Goal: Task Accomplishment & Management: Manage account settings

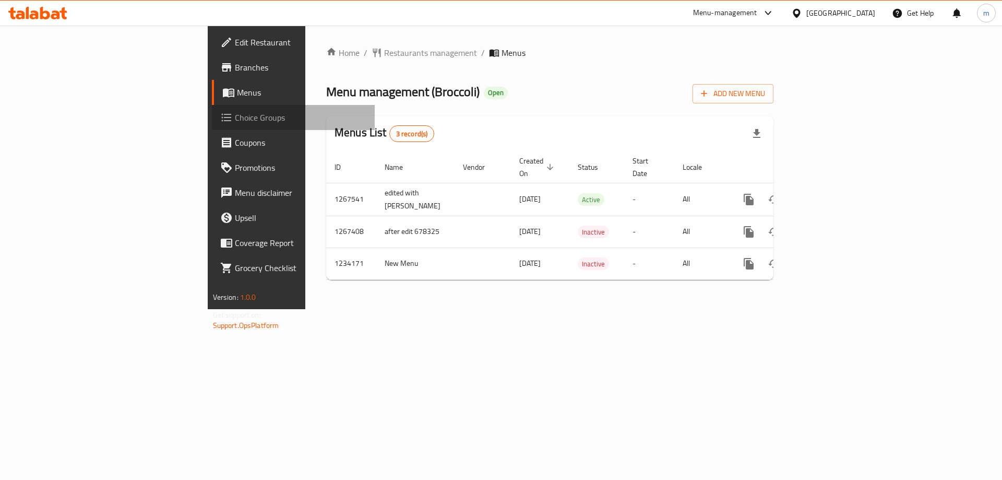
click at [235, 123] on span "Choice Groups" at bounding box center [301, 117] width 132 height 13
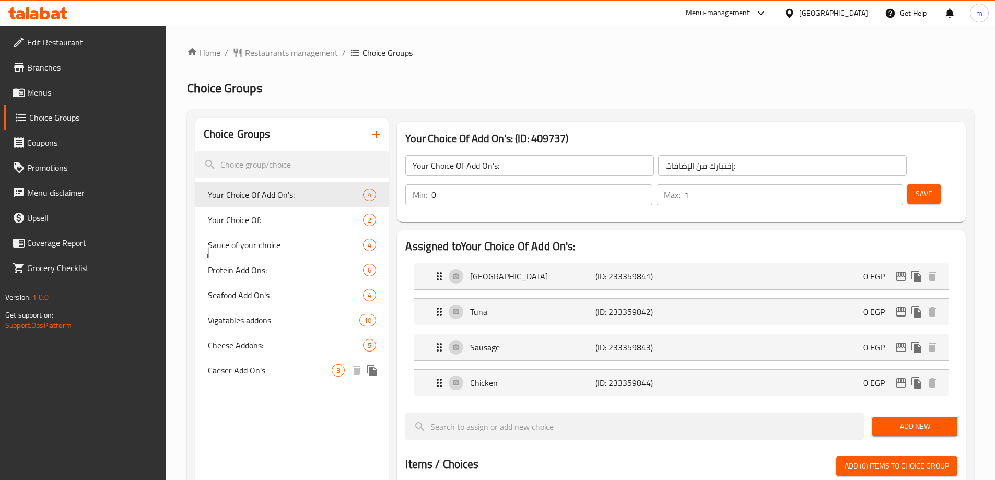
click at [241, 366] on span "Caeser Add On's" at bounding box center [270, 370] width 124 height 13
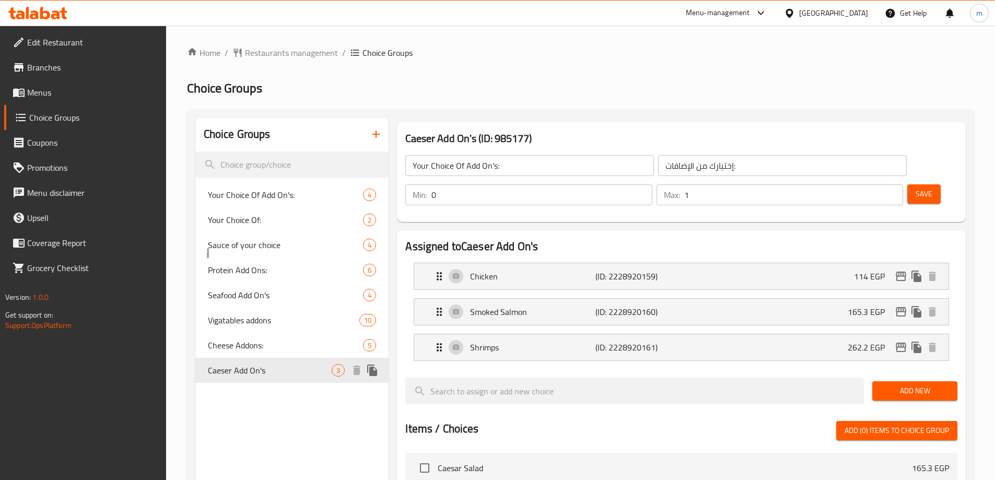
type input "Caeser Add On's"
type input "اضاافات السيزر"
click at [652, 99] on div "Home / Restaurants management / Choice Groups Choice Groups Choice Groups Your …" at bounding box center [580, 438] width 787 height 784
click at [861, 10] on div "[GEOGRAPHIC_DATA]" at bounding box center [833, 12] width 69 height 11
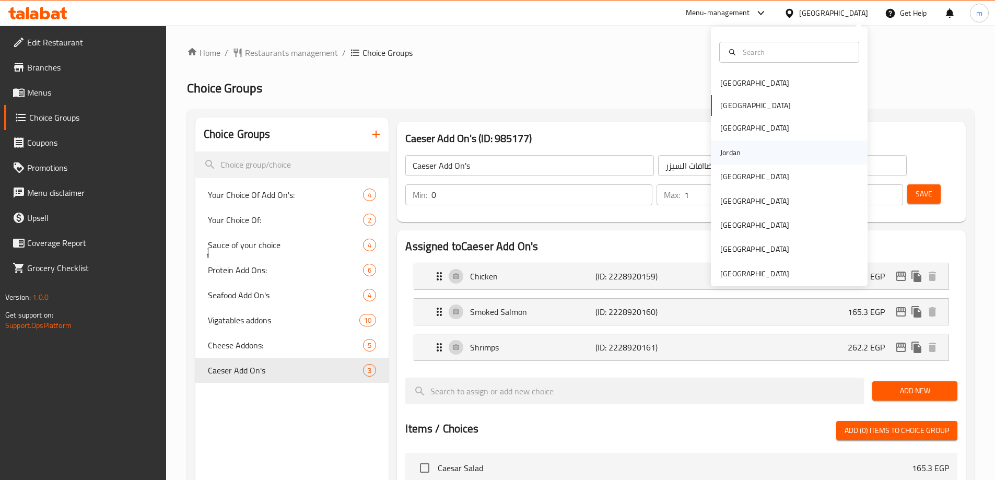
click at [729, 143] on div "Jordan" at bounding box center [730, 152] width 37 height 24
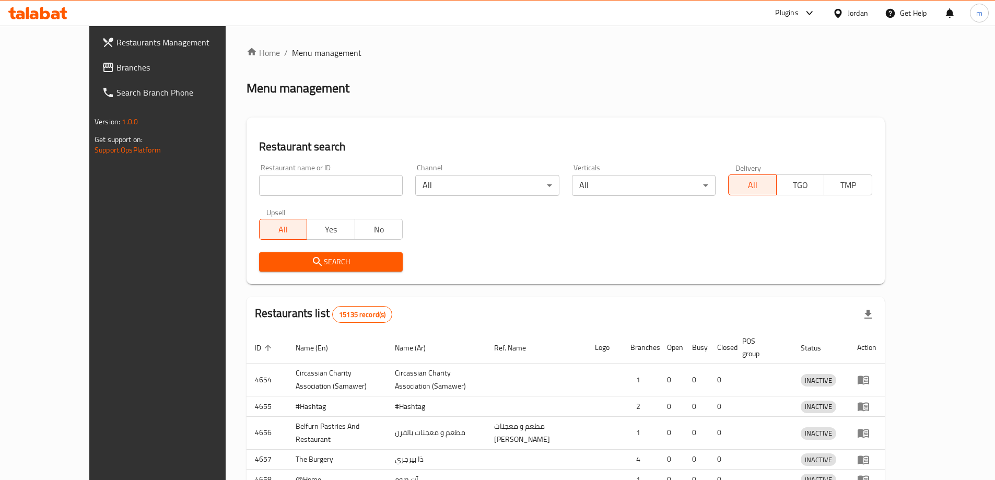
click at [89, 66] on div "Restaurants Management Branches Search Branch Phone Version: 1.0.0 Get support …" at bounding box center [497, 336] width 816 height 621
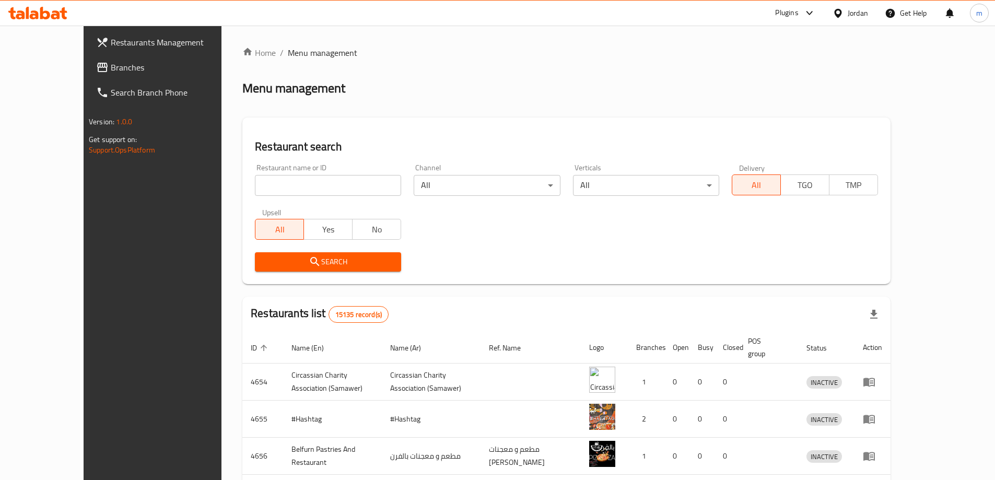
click at [111, 69] on span "Branches" at bounding box center [176, 67] width 131 height 13
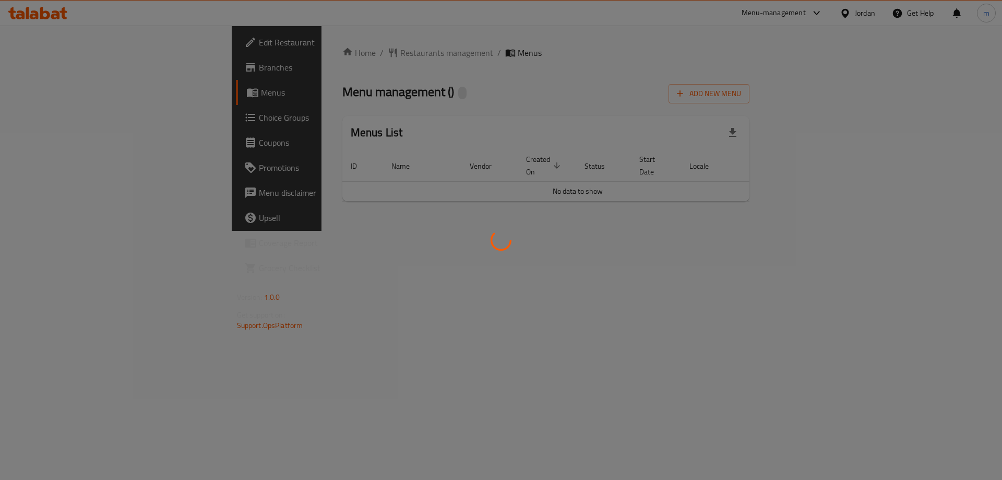
click at [108, 121] on div at bounding box center [501, 240] width 1002 height 480
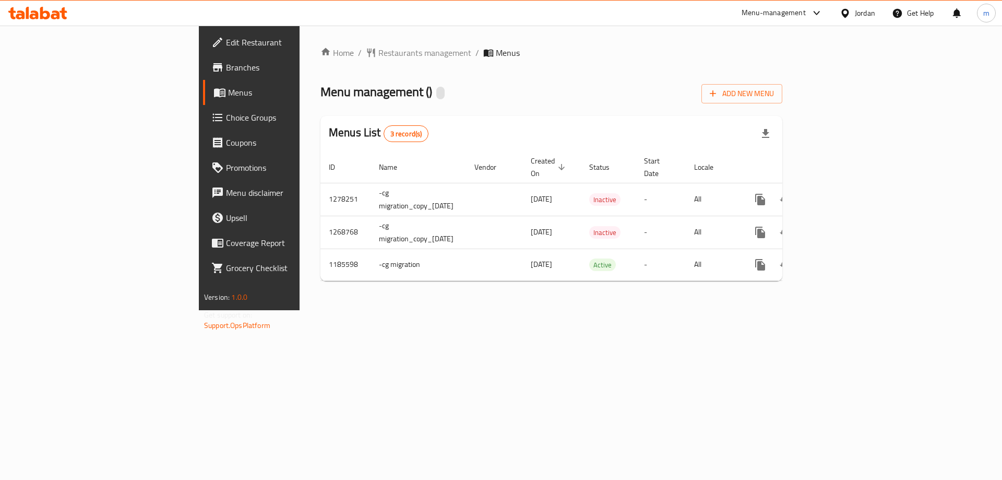
drag, startPoint x: 0, startPoint y: 0, endPoint x: 108, endPoint y: 121, distance: 161.6
click at [226, 121] on span "Choice Groups" at bounding box center [292, 117] width 132 height 13
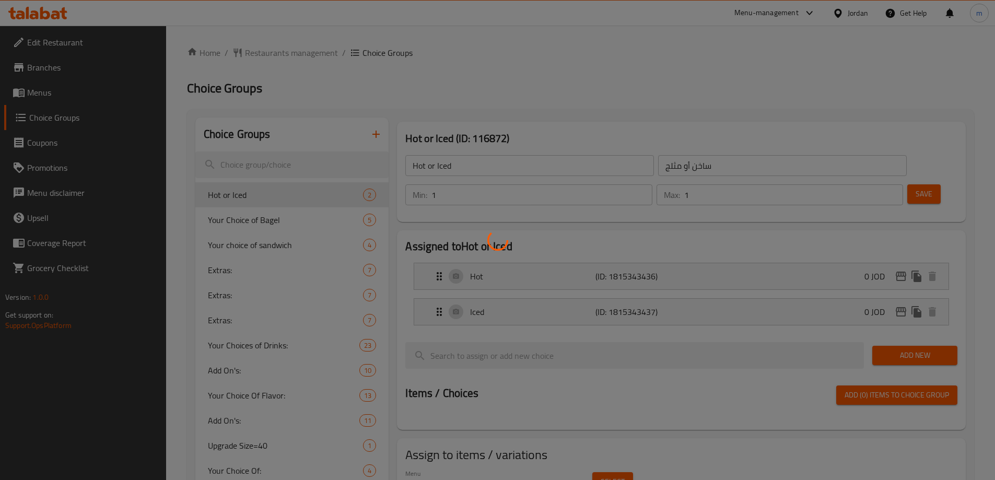
click at [273, 134] on div at bounding box center [497, 240] width 995 height 480
click at [282, 189] on div at bounding box center [497, 240] width 995 height 480
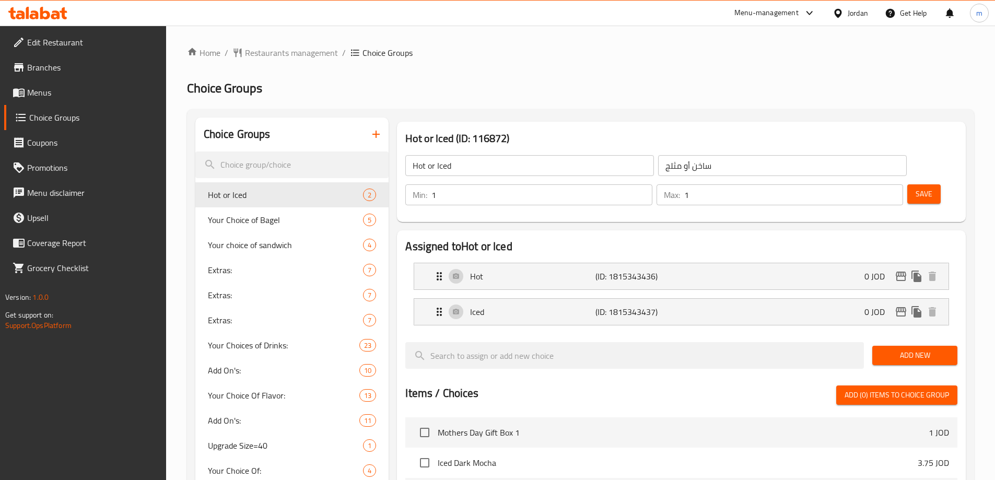
click at [282, 189] on div at bounding box center [497, 240] width 995 height 480
click at [292, 171] on input "search" at bounding box center [292, 164] width 194 height 27
paste input "كروسان"
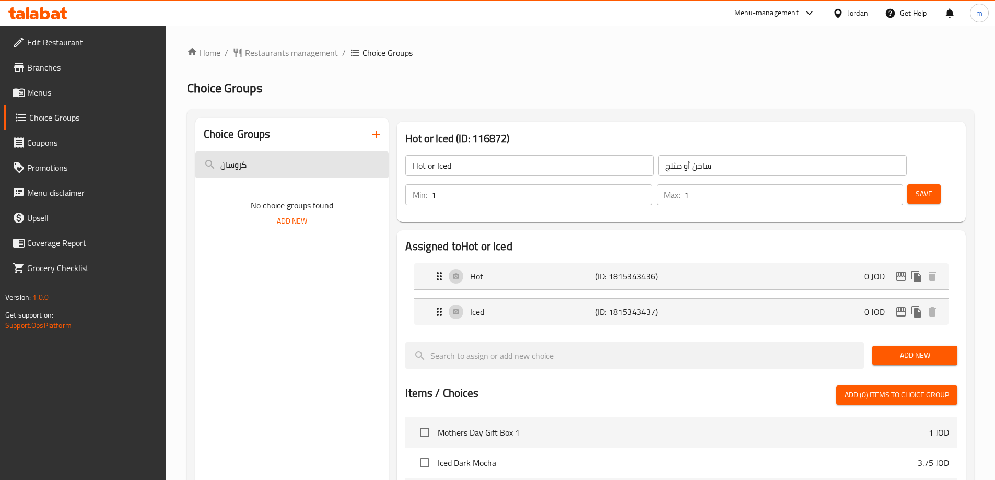
paste input "Croissant"
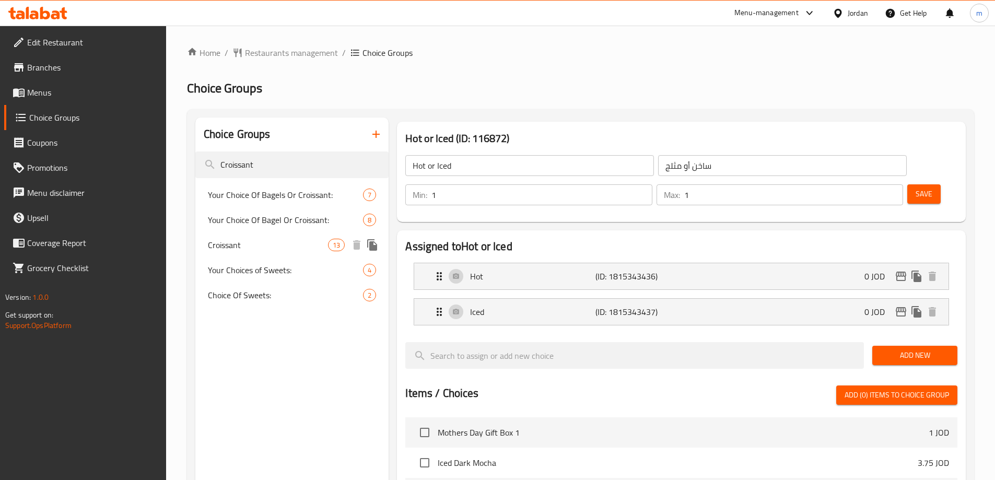
type input "Croissant"
click at [286, 239] on span "Croissant" at bounding box center [268, 245] width 121 height 13
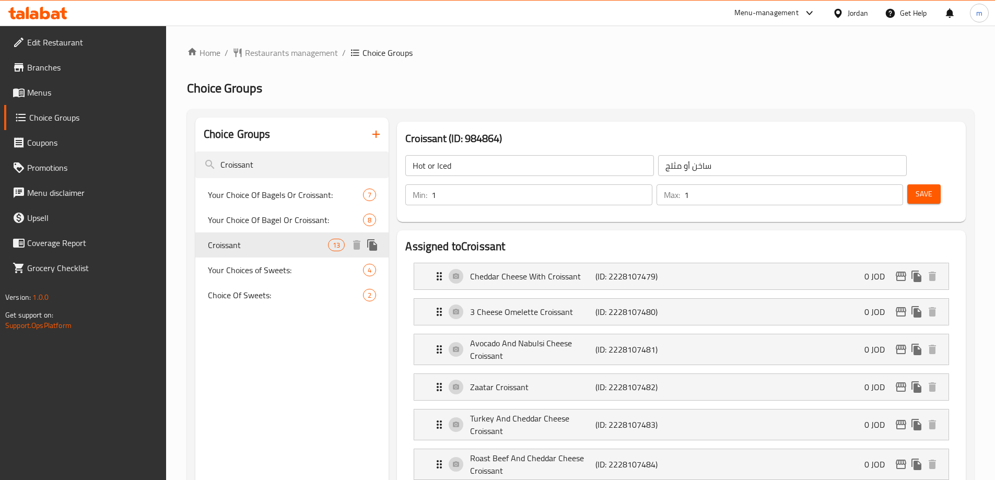
type input "Croissant"
type input "كروسان"
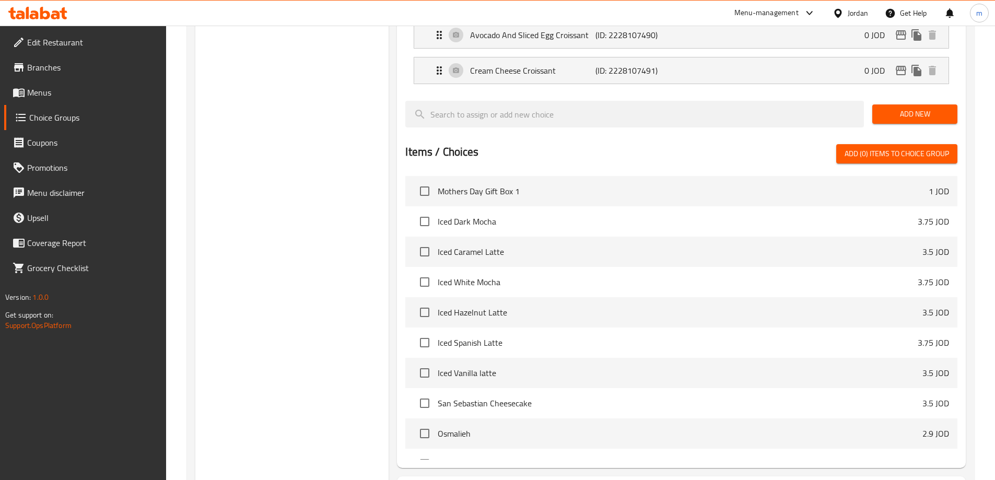
scroll to position [710, 0]
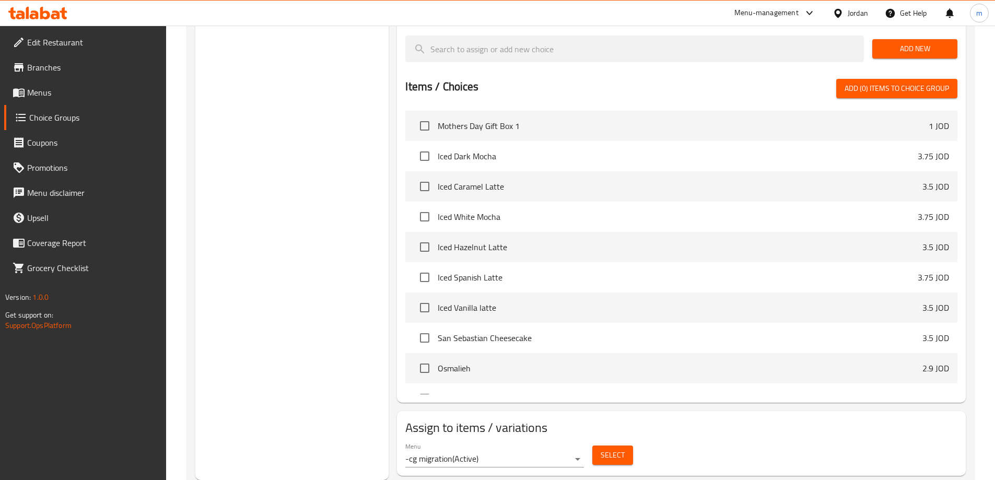
click at [607, 448] on span "Select" at bounding box center [612, 454] width 24 height 13
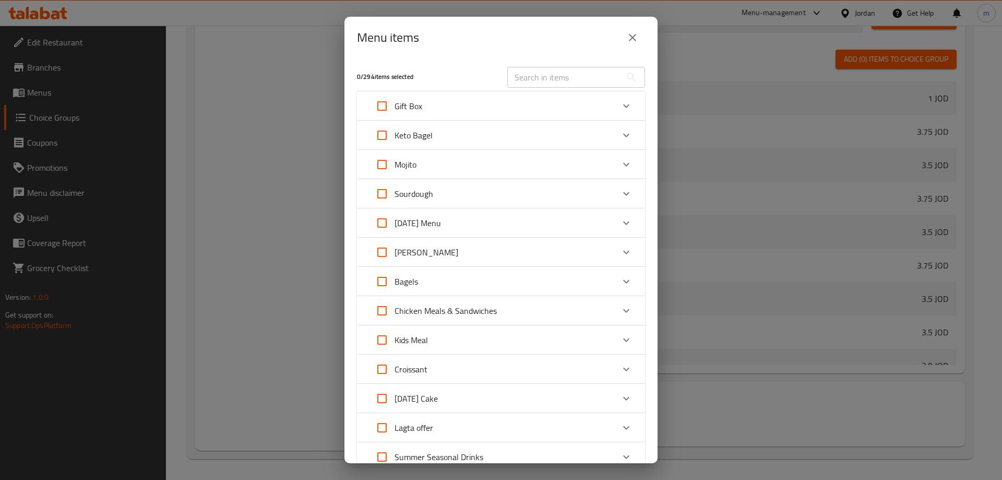
click at [692, 39] on div "Menu items 0 / 294 items selected ​ Gift Box Mothers Day Gift Box 1 1 JOD Flowe…" at bounding box center [501, 240] width 1002 height 480
click at [803, 146] on div "Menu items 0 / 294 items selected ​ Gift Box Mothers Day Gift Box 1 1 JOD Flowe…" at bounding box center [501, 240] width 1002 height 480
click at [633, 46] on button "close" at bounding box center [632, 37] width 25 height 25
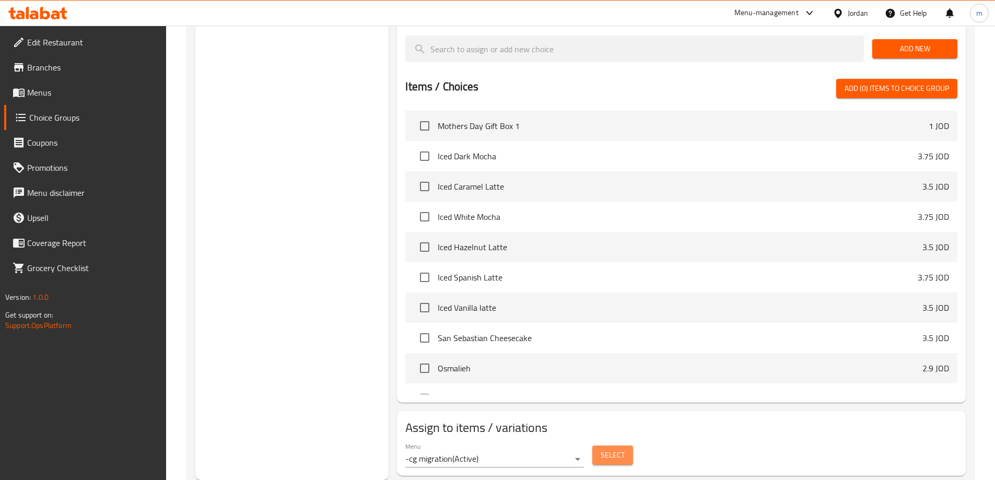
click at [598, 445] on button "Select" at bounding box center [612, 454] width 41 height 19
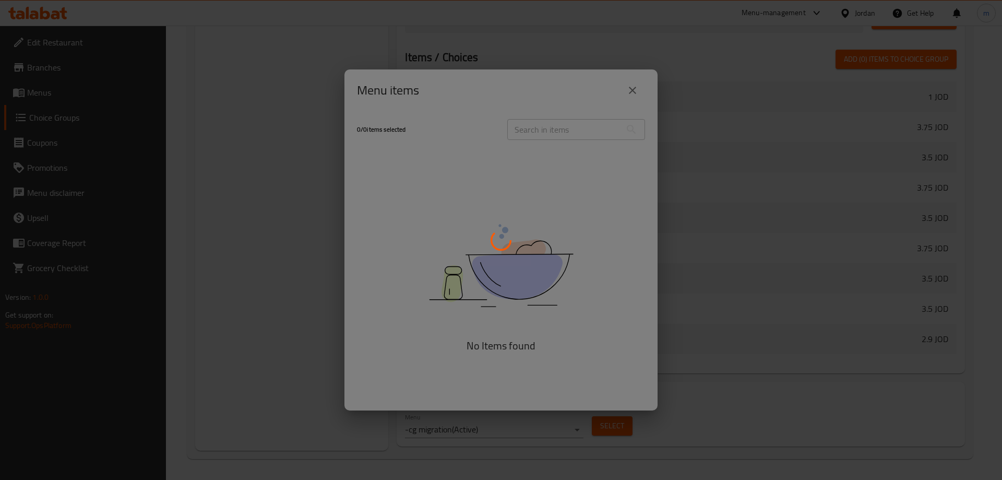
click at [780, 166] on div at bounding box center [501, 240] width 1002 height 480
click at [631, 91] on div at bounding box center [501, 240] width 1002 height 480
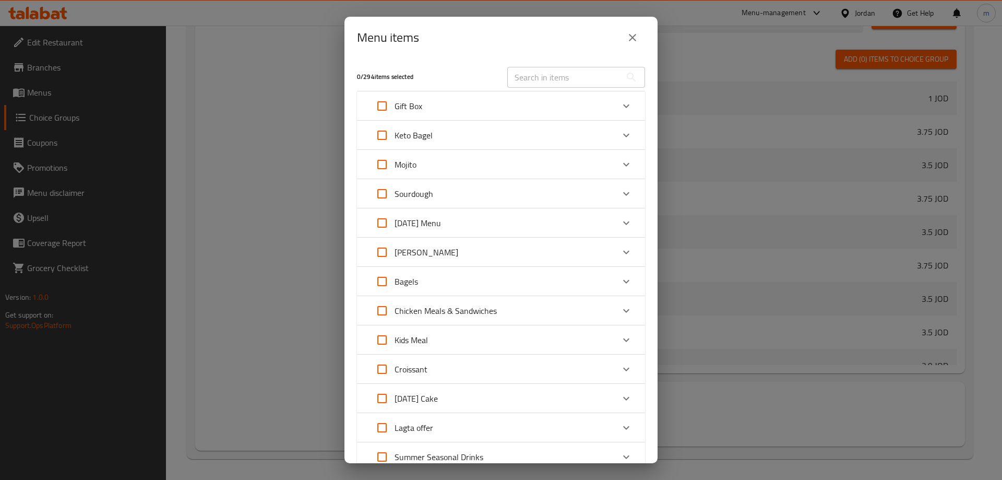
click at [824, 124] on div "Menu items 0 / 294 items selected ​ Gift Box Mothers Day Gift Box 1 1 JOD Flowe…" at bounding box center [501, 240] width 1002 height 480
click at [793, 57] on div "Menu items 0 / 294 items selected ​ Gift Box Mothers Day Gift Box 1 1 JOD Flowe…" at bounding box center [501, 240] width 1002 height 480
click at [623, 31] on button "close" at bounding box center [632, 37] width 25 height 25
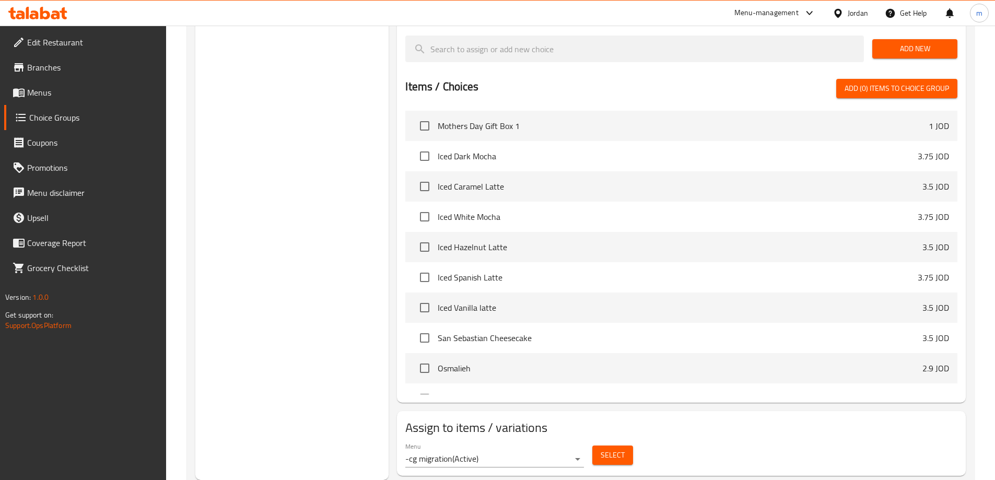
scroll to position [605, 0]
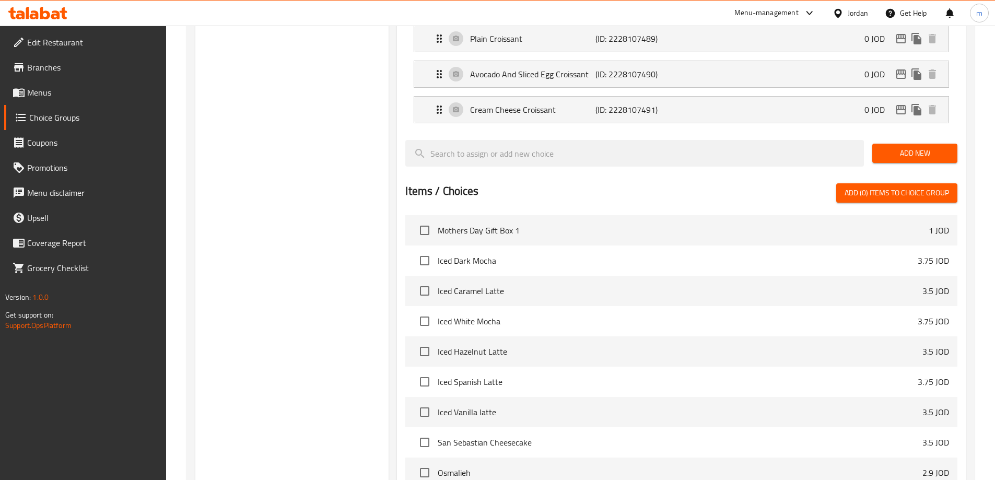
click at [860, 16] on div "Jordan" at bounding box center [857, 12] width 20 height 11
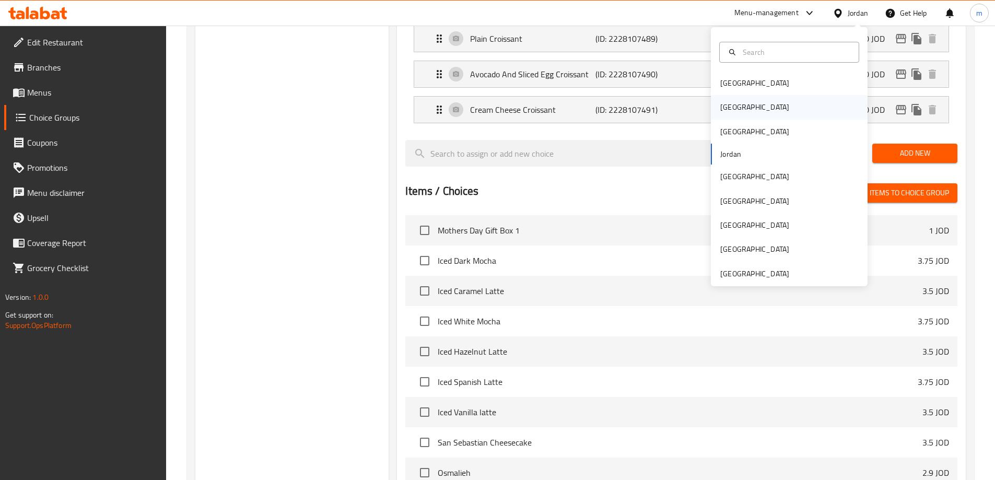
click at [742, 103] on div "[GEOGRAPHIC_DATA]" at bounding box center [789, 107] width 157 height 24
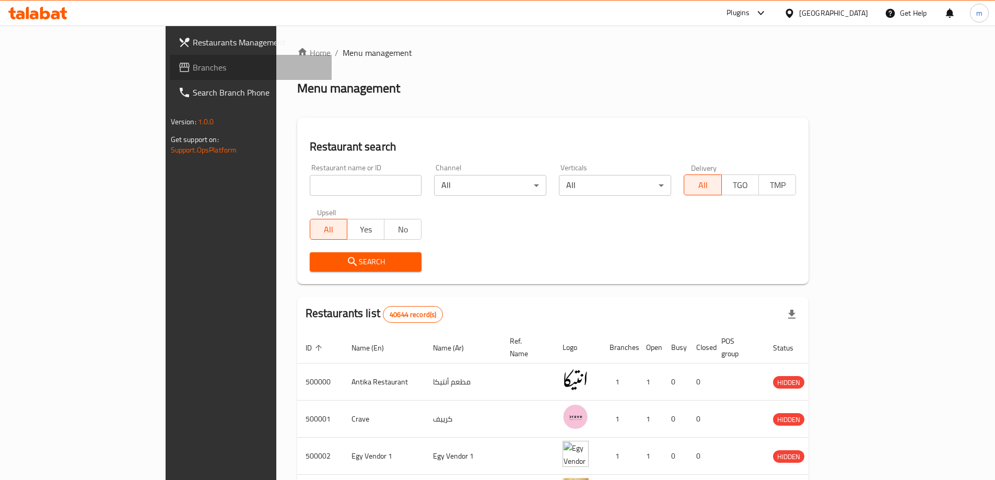
click at [193, 72] on span "Branches" at bounding box center [258, 67] width 131 height 13
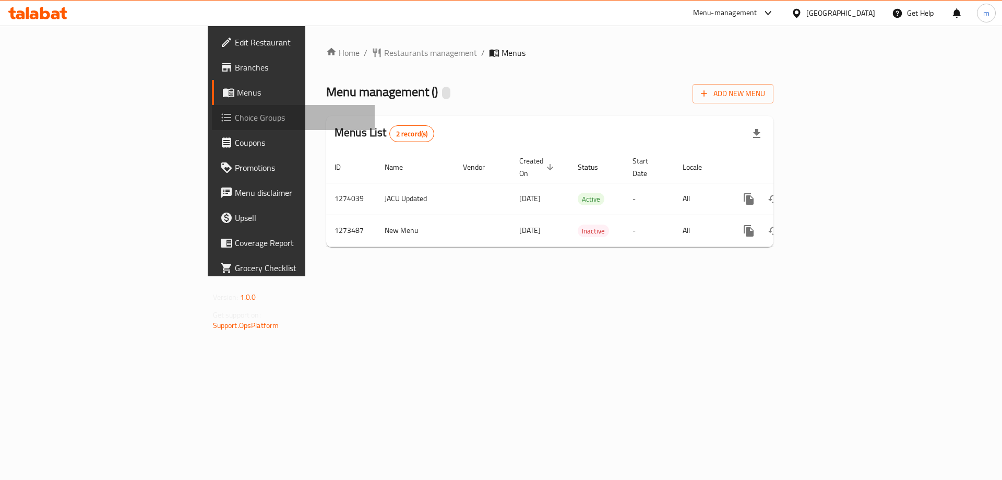
click at [212, 126] on link "Choice Groups" at bounding box center [293, 117] width 163 height 25
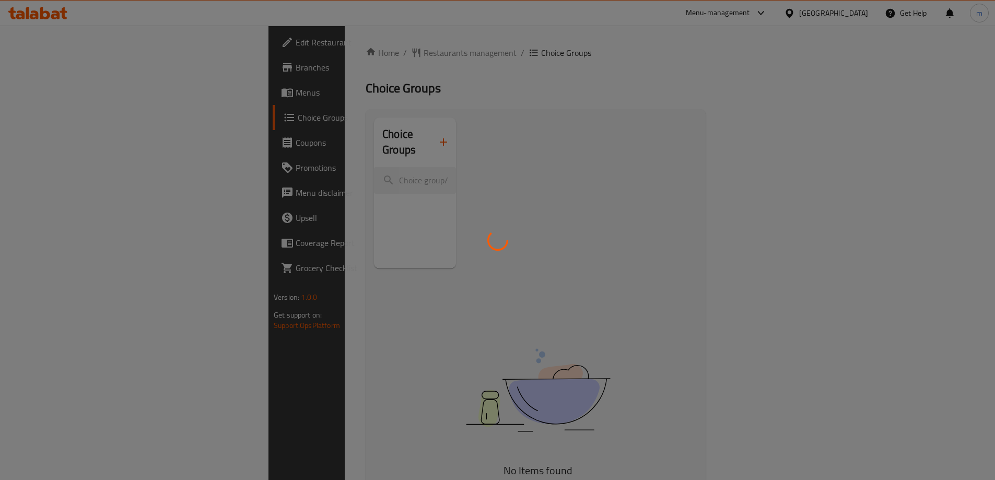
drag, startPoint x: 241, startPoint y: 197, endPoint x: 263, endPoint y: 194, distance: 22.6
click at [263, 194] on div at bounding box center [497, 240] width 995 height 480
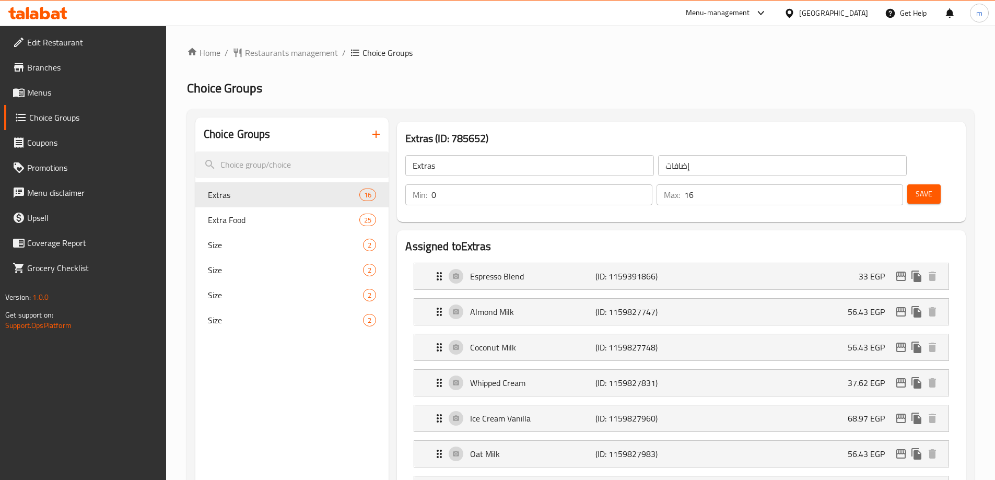
click at [259, 215] on span "Extra Food" at bounding box center [284, 220] width 152 height 13
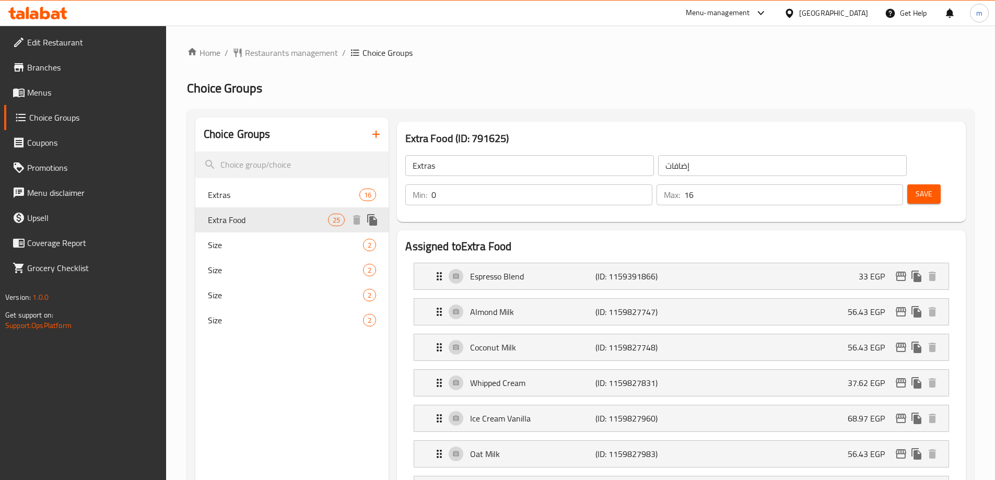
type input "Extra Food"
type input "اكسترا"
type input "25"
click at [274, 57] on span "Restaurants management" at bounding box center [291, 52] width 93 height 13
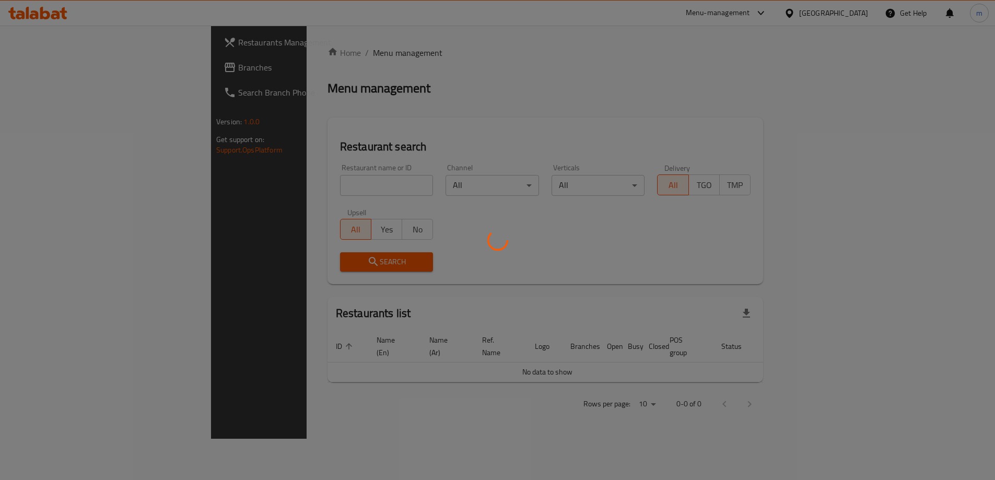
click at [63, 72] on div at bounding box center [497, 240] width 995 height 480
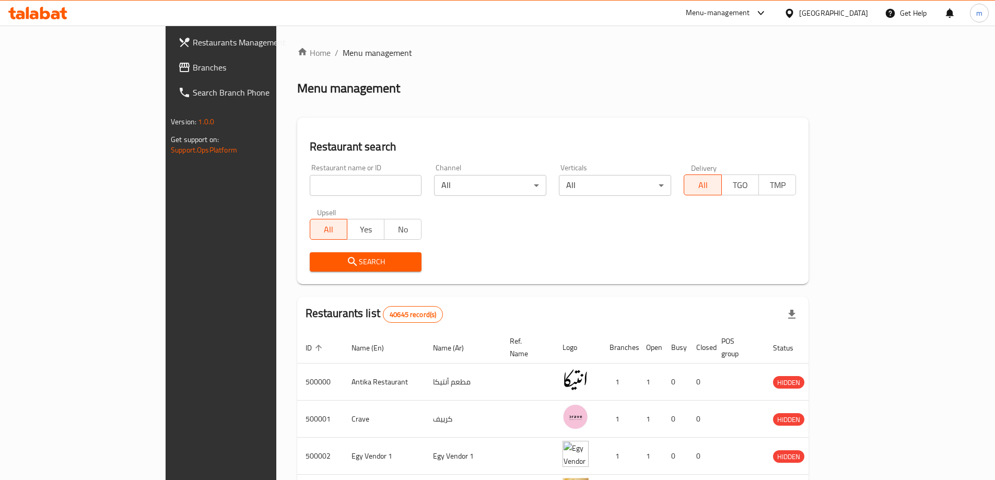
click at [193, 72] on span "Branches" at bounding box center [258, 67] width 131 height 13
